Goal: Information Seeking & Learning: Check status

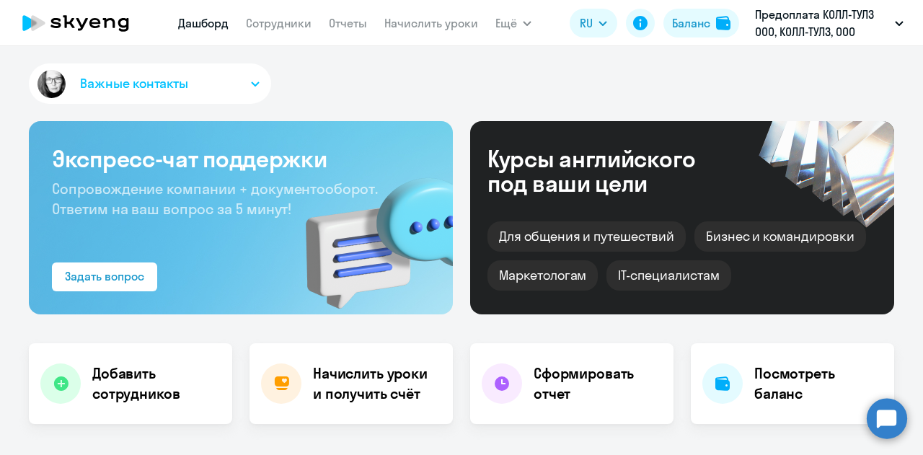
scroll to position [288, 0]
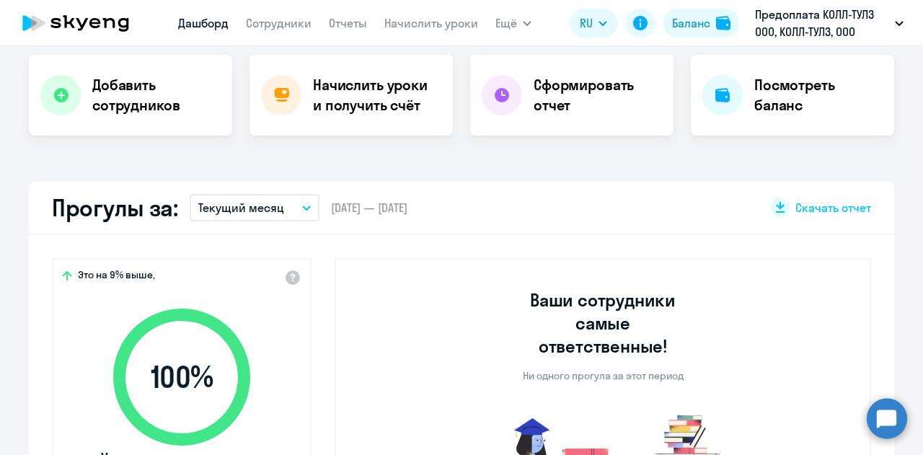
select select "30"
click at [304, 207] on button "Текущий месяц" at bounding box center [255, 207] width 130 height 27
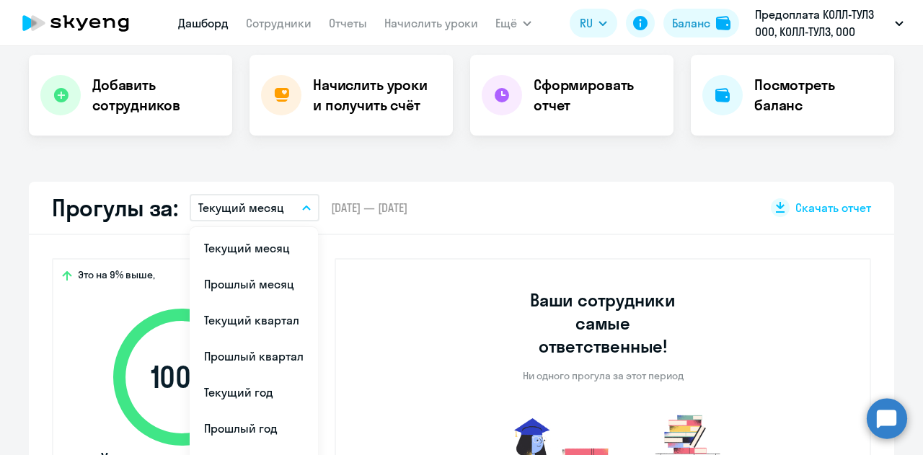
click at [262, 284] on li "Прошлый месяц" at bounding box center [254, 284] width 128 height 36
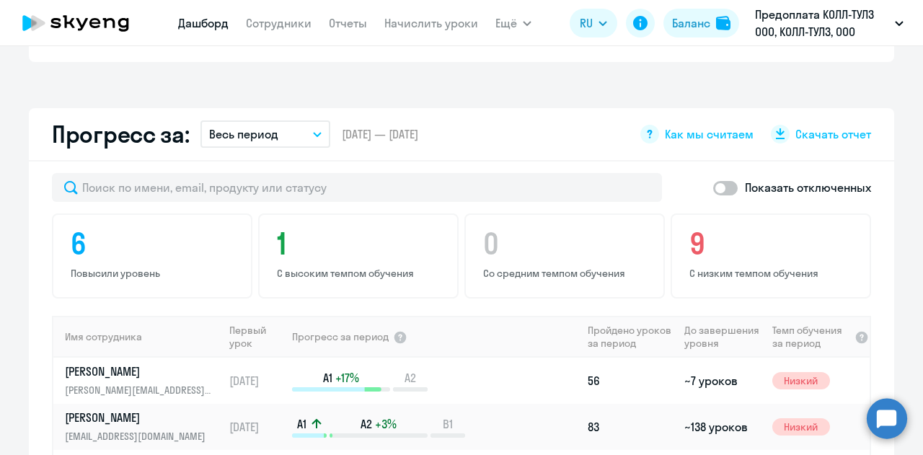
scroll to position [793, 0]
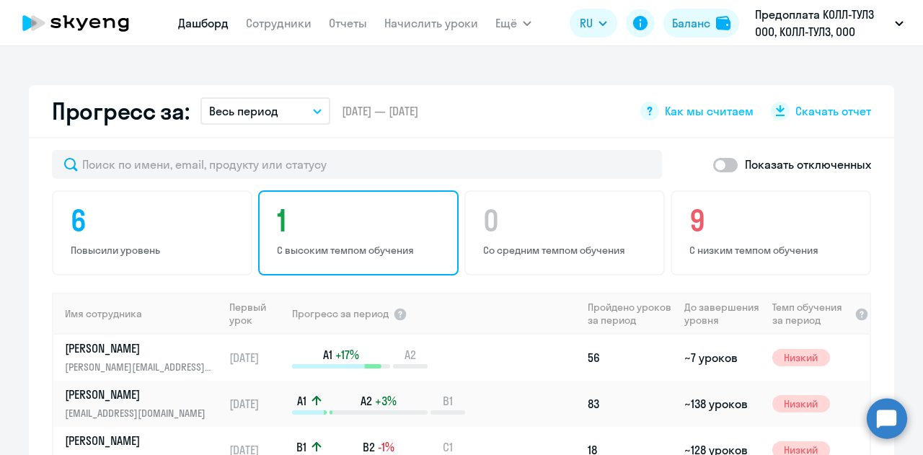
click at [381, 236] on h4 "1" at bounding box center [360, 220] width 167 height 35
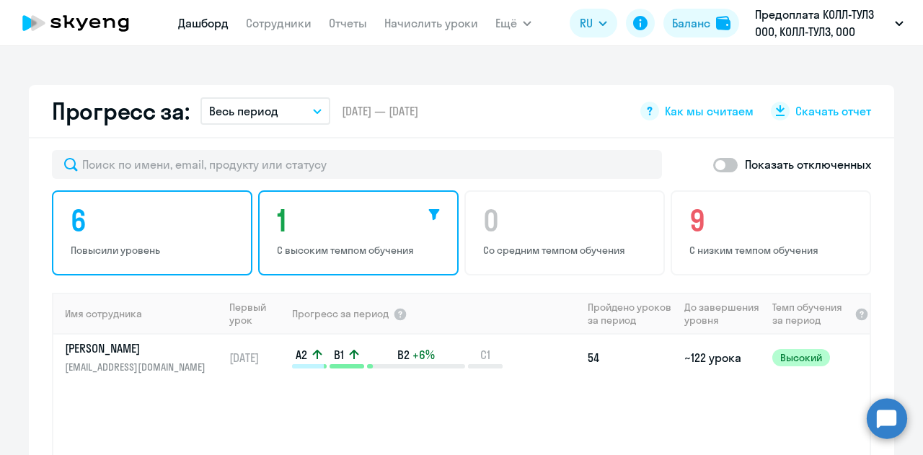
click at [196, 220] on h4 "6" at bounding box center [154, 220] width 167 height 35
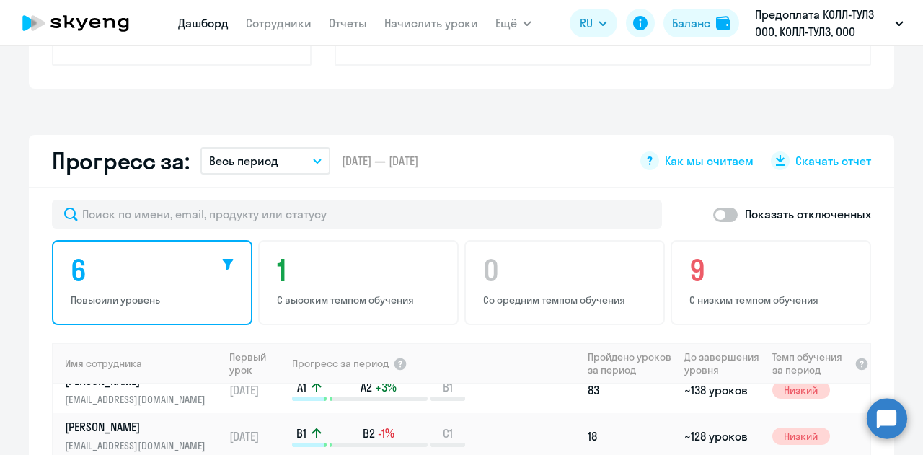
scroll to position [721, 0]
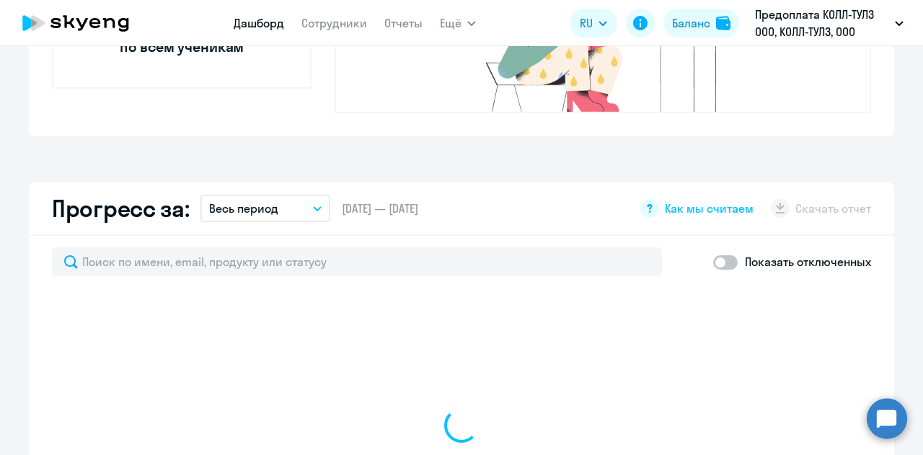
scroll to position [721, 0]
select select "30"
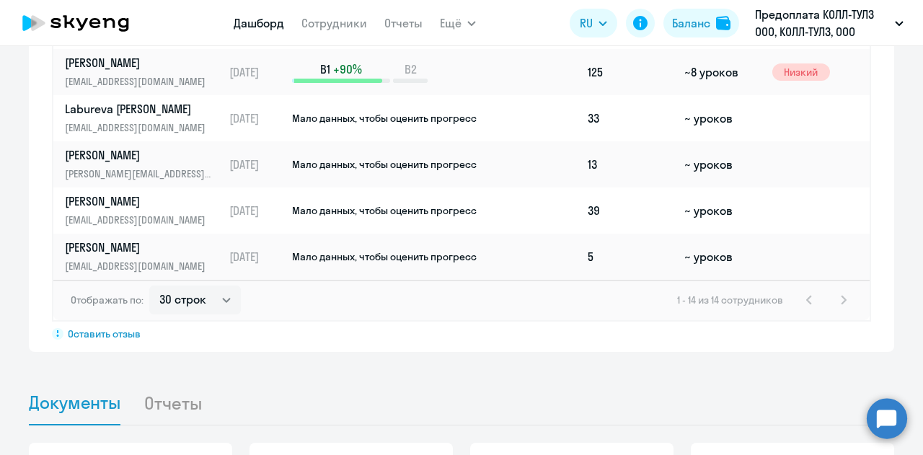
scroll to position [1047, 0]
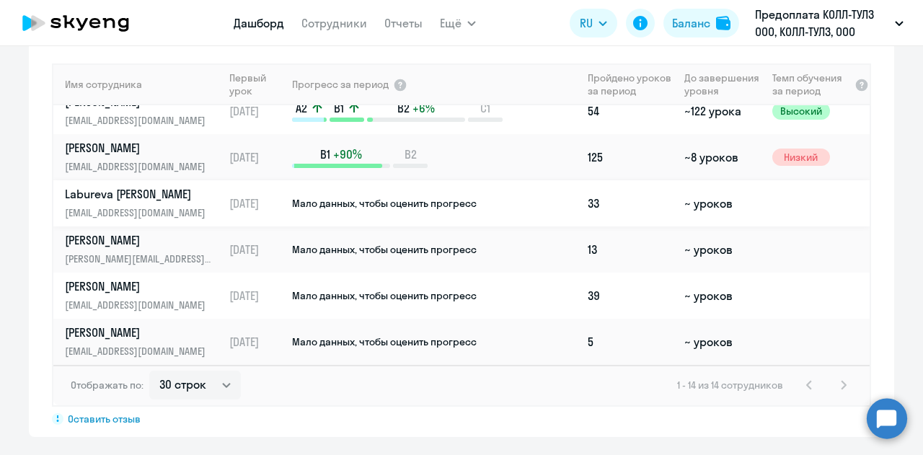
click at [444, 197] on span "Мало данных, чтобы оценить прогресс" at bounding box center [384, 203] width 185 height 13
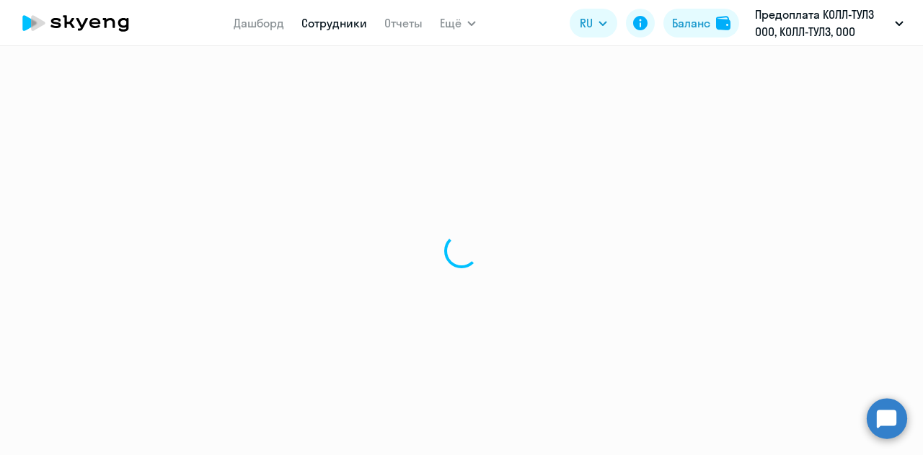
select select "english"
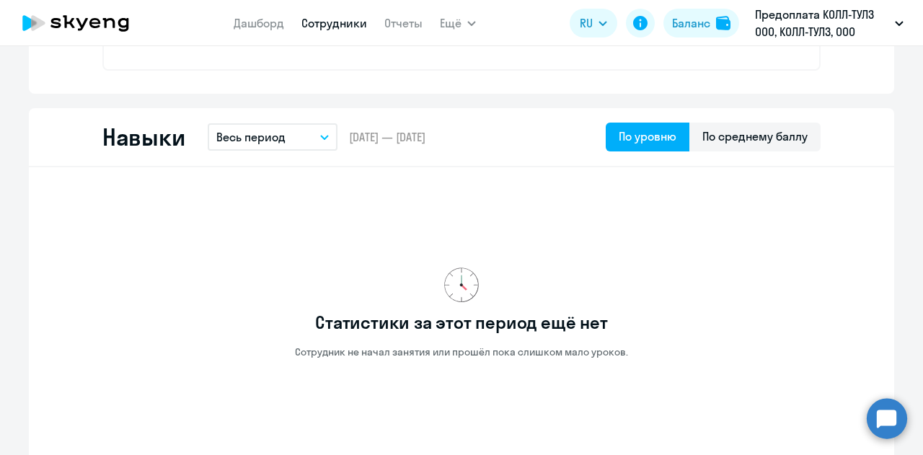
scroll to position [721, 0]
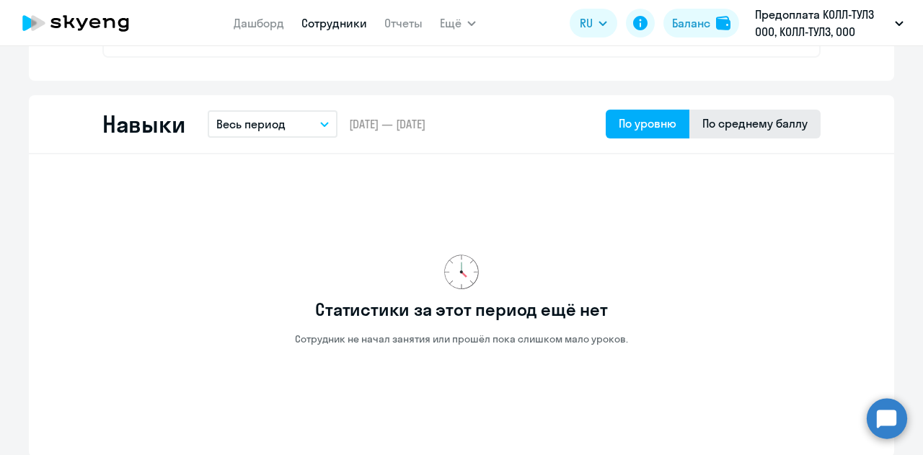
click at [717, 129] on div "По среднему баллу" at bounding box center [754, 123] width 105 height 17
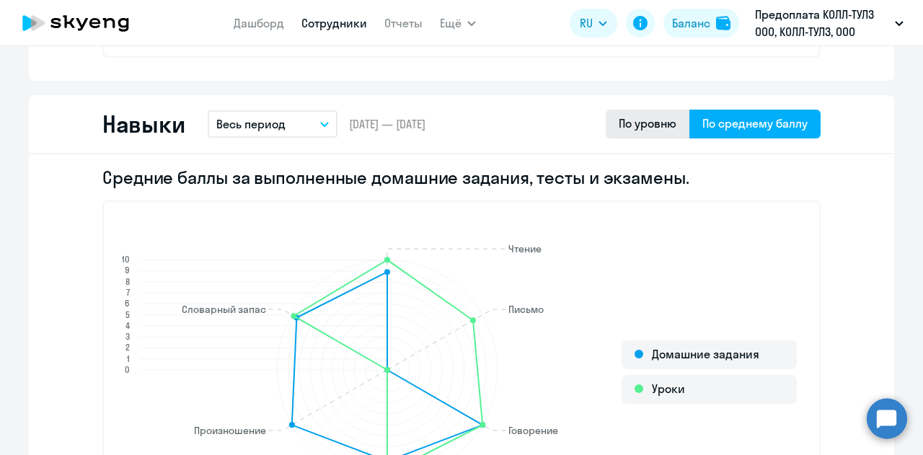
click at [658, 125] on div "По уровню" at bounding box center [648, 123] width 58 height 17
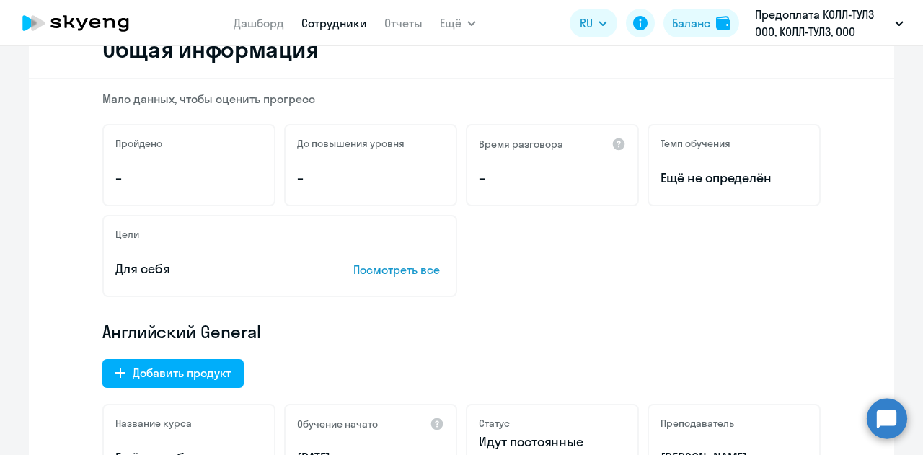
scroll to position [0, 0]
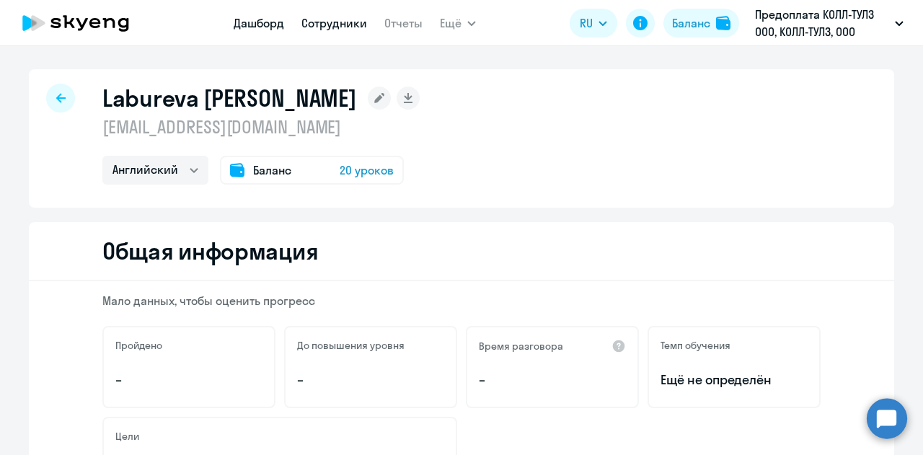
click at [254, 26] on link "Дашборд" at bounding box center [259, 23] width 50 height 14
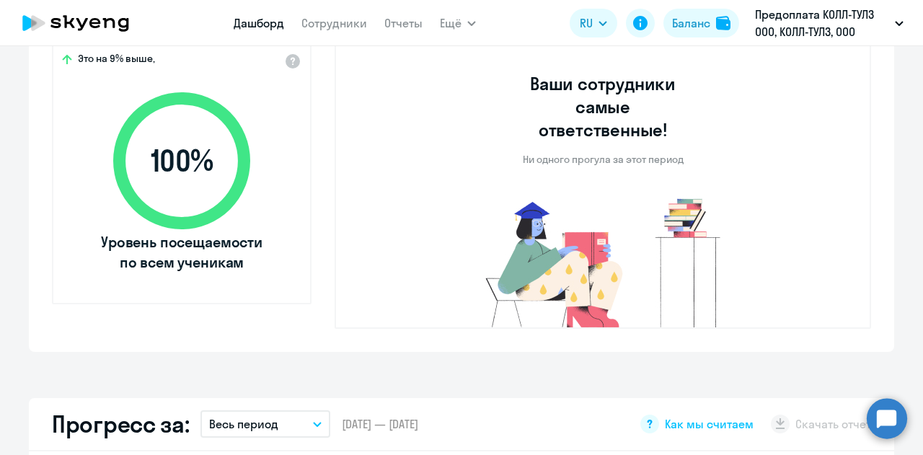
select select "30"
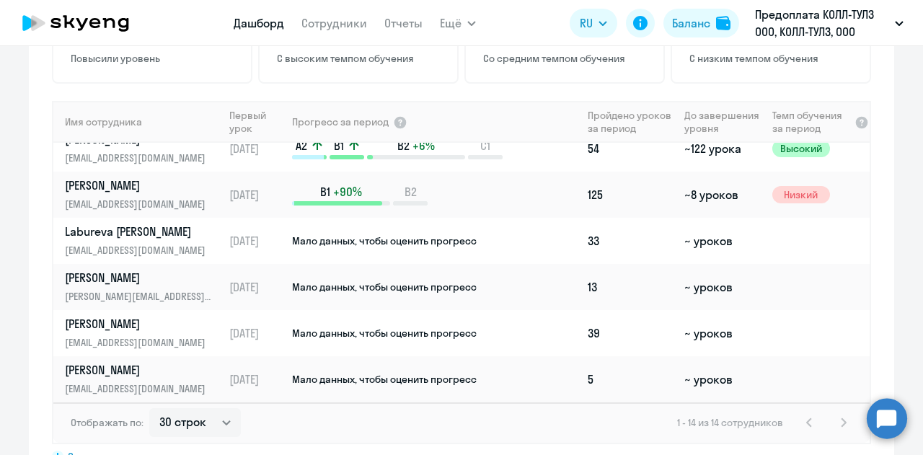
scroll to position [1081, 0]
